Goal: Check status: Check status

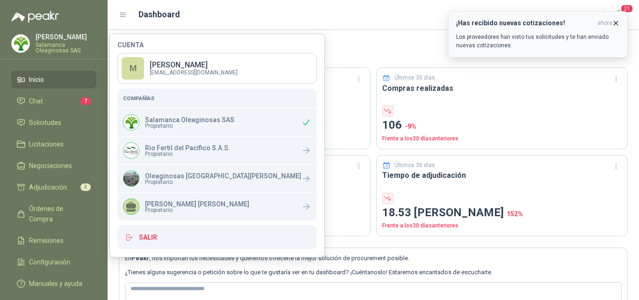
click at [615, 22] on icon "button" at bounding box center [616, 23] width 4 height 4
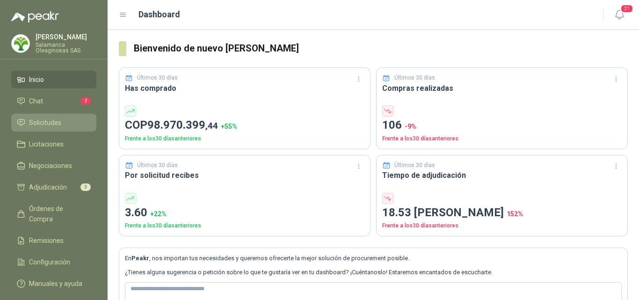
click at [59, 122] on span "Solicitudes" at bounding box center [45, 122] width 32 height 10
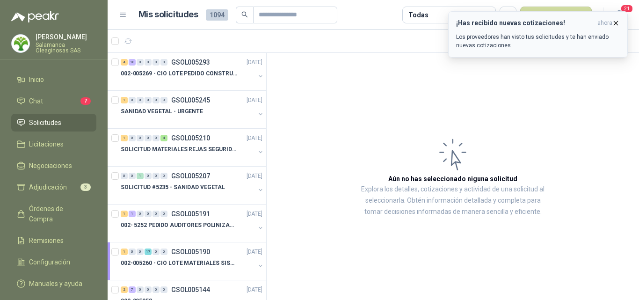
click at [617, 21] on icon "button" at bounding box center [615, 23] width 8 height 8
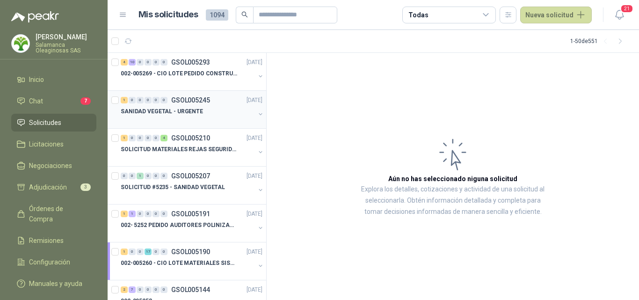
click at [189, 111] on p "SANIDAD VEGETAL - URGENTE" at bounding box center [162, 111] width 82 height 9
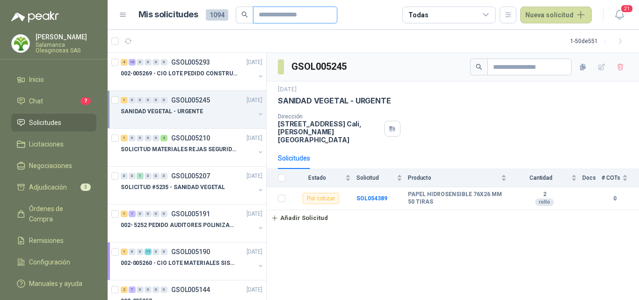
click at [301, 17] on input "text" at bounding box center [290, 15] width 65 height 16
type input "*****"
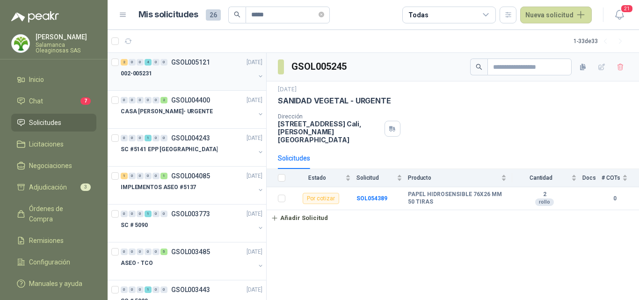
click at [199, 81] on div at bounding box center [188, 82] width 134 height 7
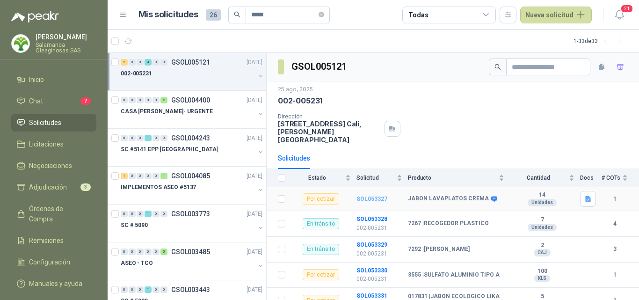
click at [375, 195] on b "SOL053327" at bounding box center [371, 198] width 31 height 7
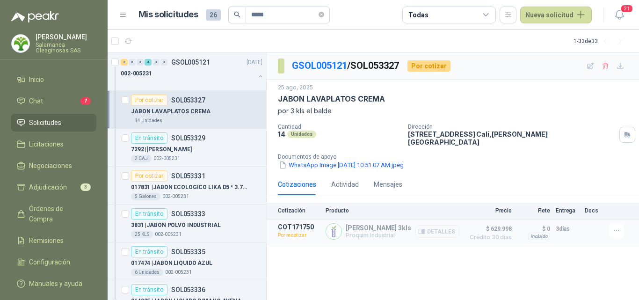
click at [429, 226] on button "Detalles" at bounding box center [437, 231] width 44 height 13
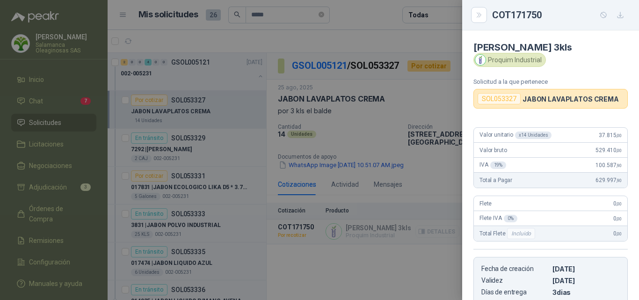
scroll to position [155, 0]
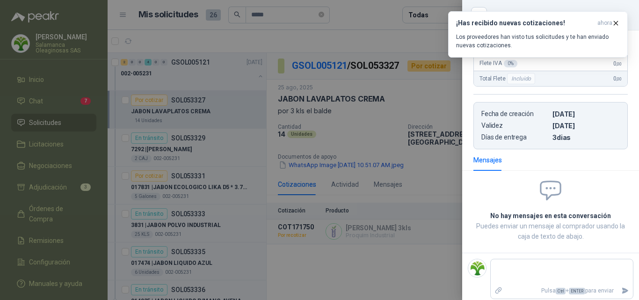
click at [410, 174] on div at bounding box center [319, 150] width 639 height 300
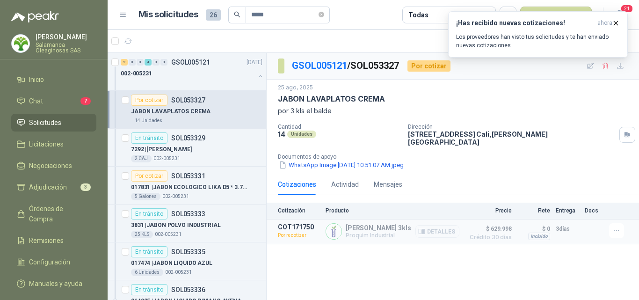
click at [434, 225] on button "Detalles" at bounding box center [437, 231] width 44 height 13
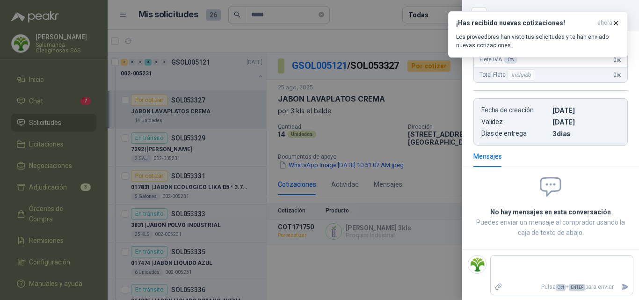
scroll to position [159, 0]
click at [366, 237] on div at bounding box center [319, 150] width 639 height 300
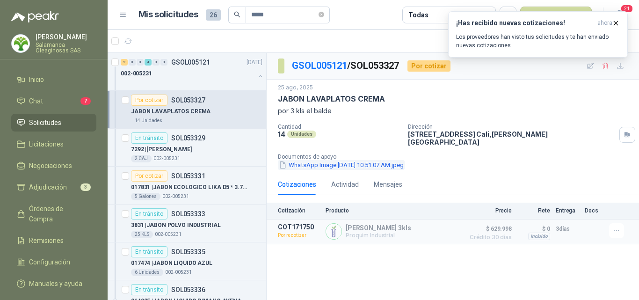
click at [293, 160] on button "WhatsApp Image [DATE] 10.51.07 AM.jpeg" at bounding box center [341, 165] width 127 height 10
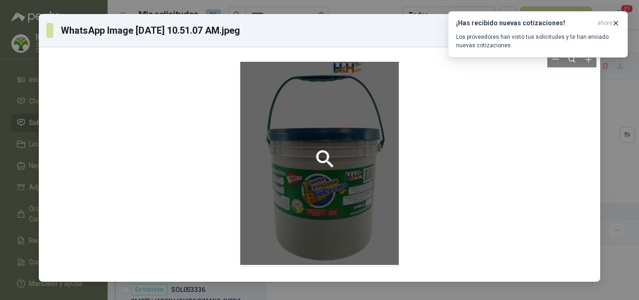
click at [545, 247] on div at bounding box center [319, 164] width 553 height 227
click at [613, 23] on icon "button" at bounding box center [615, 23] width 8 height 8
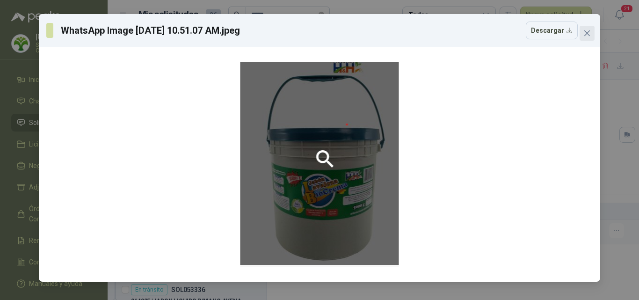
click at [589, 35] on icon "close" at bounding box center [587, 33] width 6 height 6
